Goal: Information Seeking & Learning: Learn about a topic

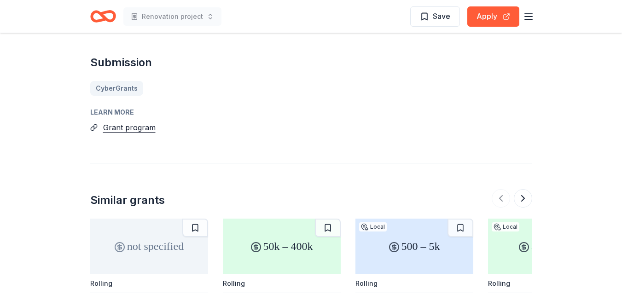
scroll to position [718, 0]
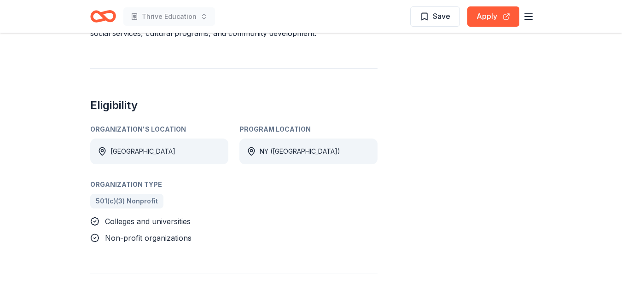
scroll to position [465, 0]
